Goal: Task Accomplishment & Management: Manage account settings

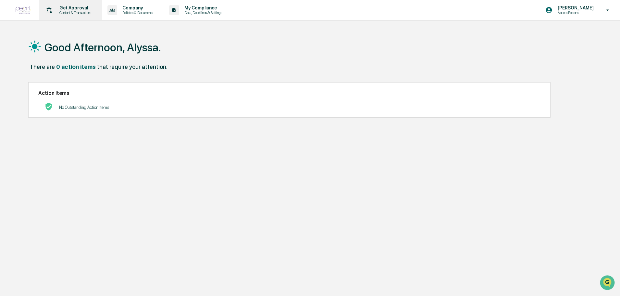
click at [77, 12] on p "Content & Transactions" at bounding box center [74, 12] width 40 height 5
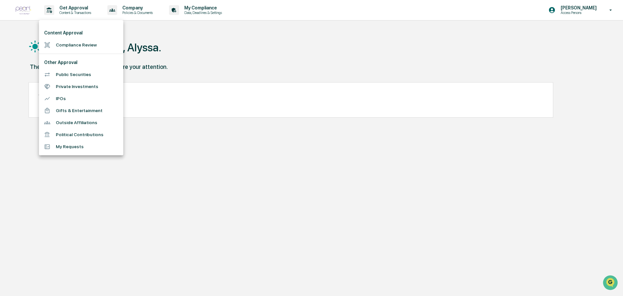
click at [593, 16] on div at bounding box center [311, 148] width 623 height 296
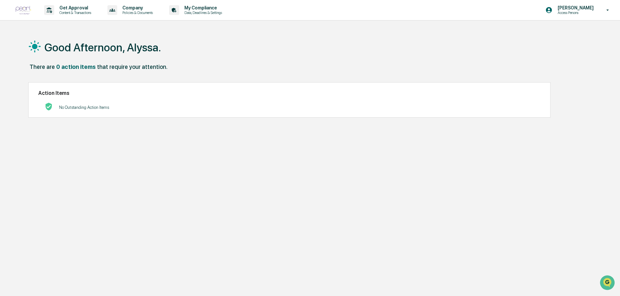
click at [581, 12] on p "Access Persons" at bounding box center [574, 12] width 44 height 5
click at [580, 34] on li "Switch to Admin view..." at bounding box center [572, 33] width 91 height 12
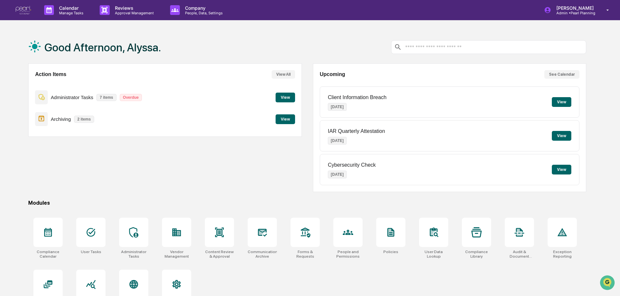
click at [283, 73] on button "View All" at bounding box center [283, 74] width 23 height 8
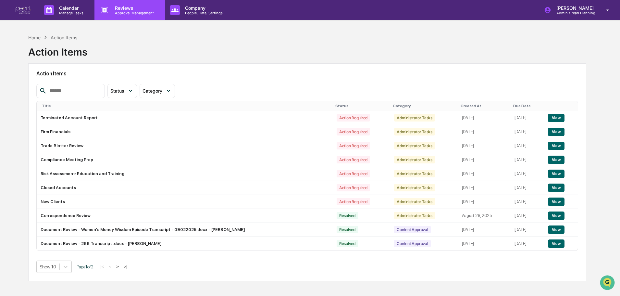
click at [112, 9] on p "Reviews" at bounding box center [133, 8] width 47 height 6
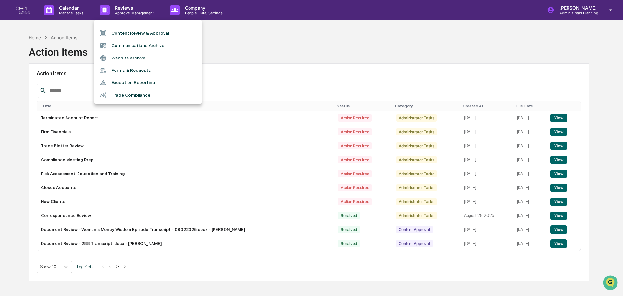
click at [151, 33] on li "Content Review & Approval" at bounding box center [147, 33] width 107 height 12
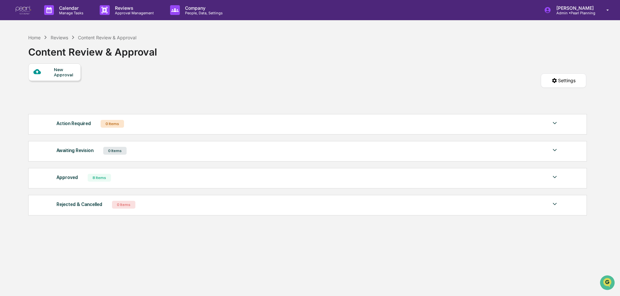
click at [24, 13] on img at bounding box center [24, 10] width 16 height 9
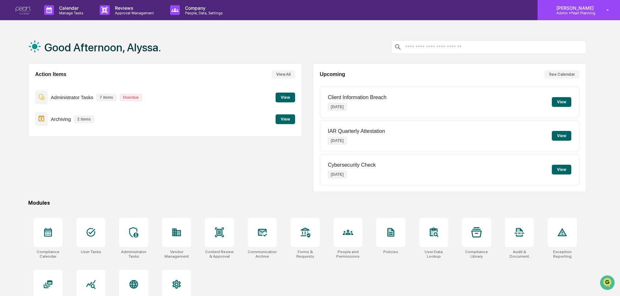
click at [594, 5] on div "Alyssa Calhoun Admin • Pearl Planning" at bounding box center [578, 10] width 82 height 20
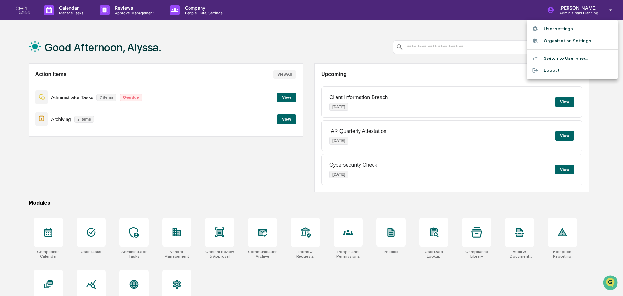
click at [334, 46] on div at bounding box center [311, 148] width 623 height 296
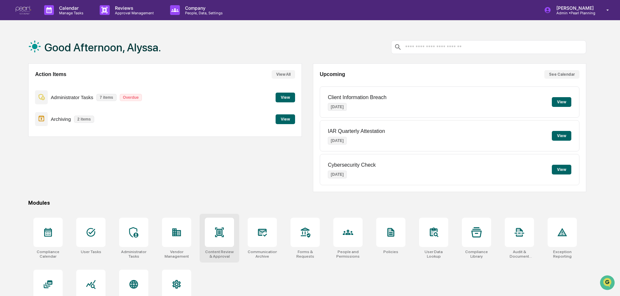
click at [212, 238] on div at bounding box center [219, 231] width 29 height 29
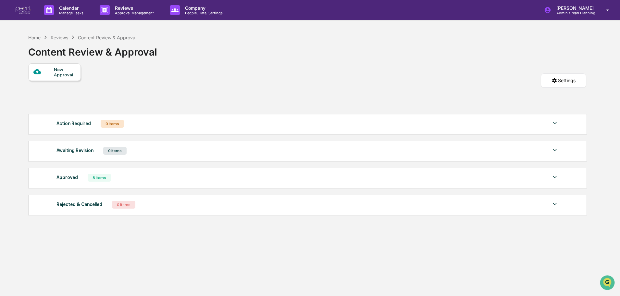
click at [35, 7] on link at bounding box center [27, 10] width 23 height 20
